Goal: Check status: Check status

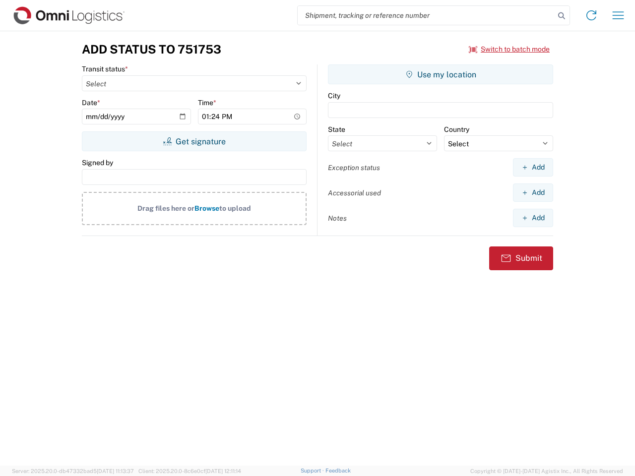
click at [426, 15] on input "search" at bounding box center [426, 15] width 257 height 19
click at [562, 16] on icon at bounding box center [562, 16] width 14 height 14
click at [592, 15] on icon at bounding box center [592, 15] width 16 height 16
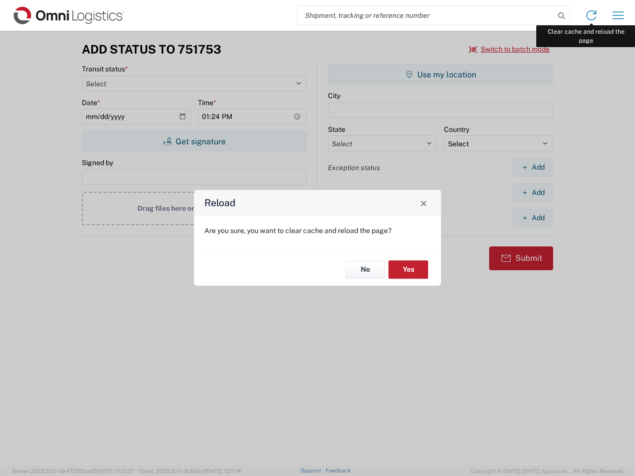
click at [618, 15] on div "Reload Are you sure, you want to clear cache and reload the page? No Yes" at bounding box center [317, 238] width 635 height 476
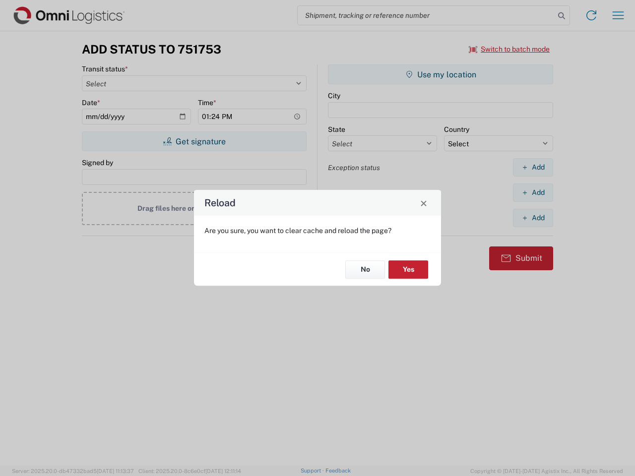
click at [510, 49] on div "Reload Are you sure, you want to clear cache and reload the page? No Yes" at bounding box center [317, 238] width 635 height 476
click at [194, 141] on div "Reload Are you sure, you want to clear cache and reload the page? No Yes" at bounding box center [317, 238] width 635 height 476
click at [441, 74] on div "Reload Are you sure, you want to clear cache and reload the page? No Yes" at bounding box center [317, 238] width 635 height 476
click at [533, 167] on div "Reload Are you sure, you want to clear cache and reload the page? No Yes" at bounding box center [317, 238] width 635 height 476
click at [533, 193] on div "Reload Are you sure, you want to clear cache and reload the page? No Yes" at bounding box center [317, 238] width 635 height 476
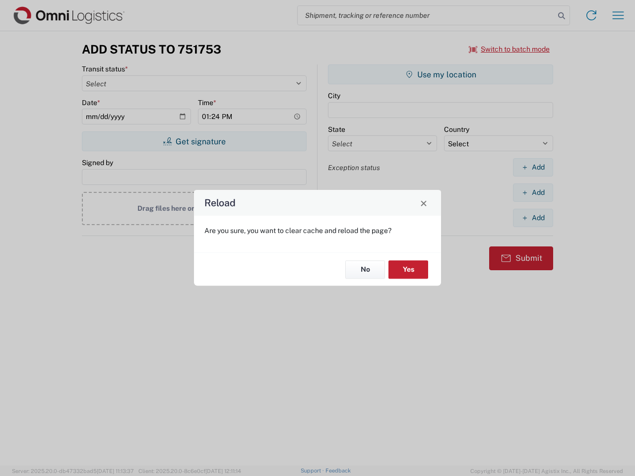
click at [533, 218] on div "Reload Are you sure, you want to clear cache and reload the page? No Yes" at bounding box center [317, 238] width 635 height 476
